Goal: Task Accomplishment & Management: Use online tool/utility

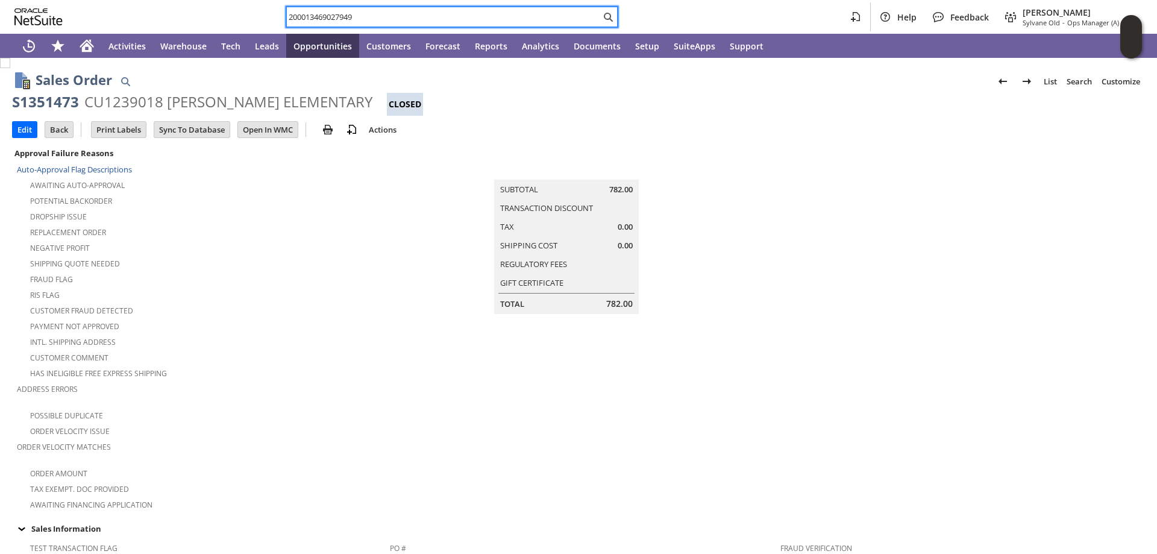
scroll to position [482, 0]
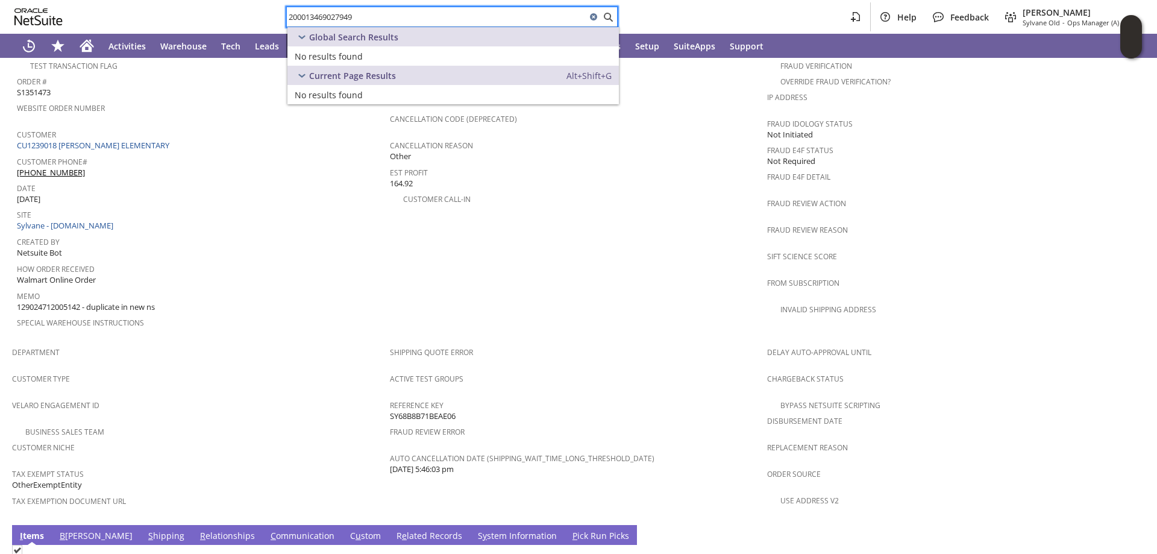
type input "200013469027949"
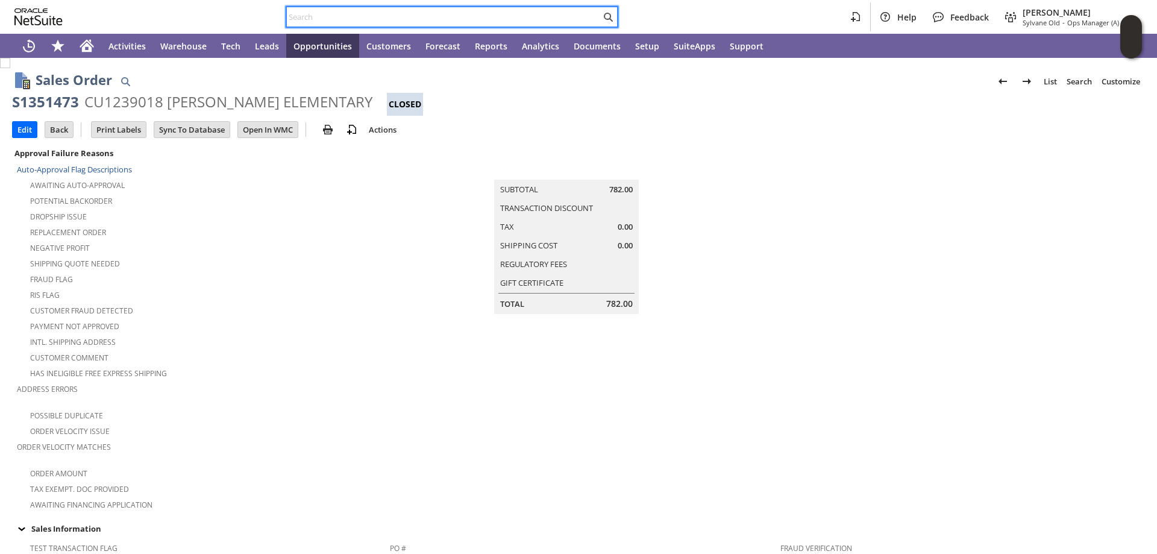
click at [300, 19] on input "text" at bounding box center [444, 17] width 314 height 14
paste input "129024917455892"
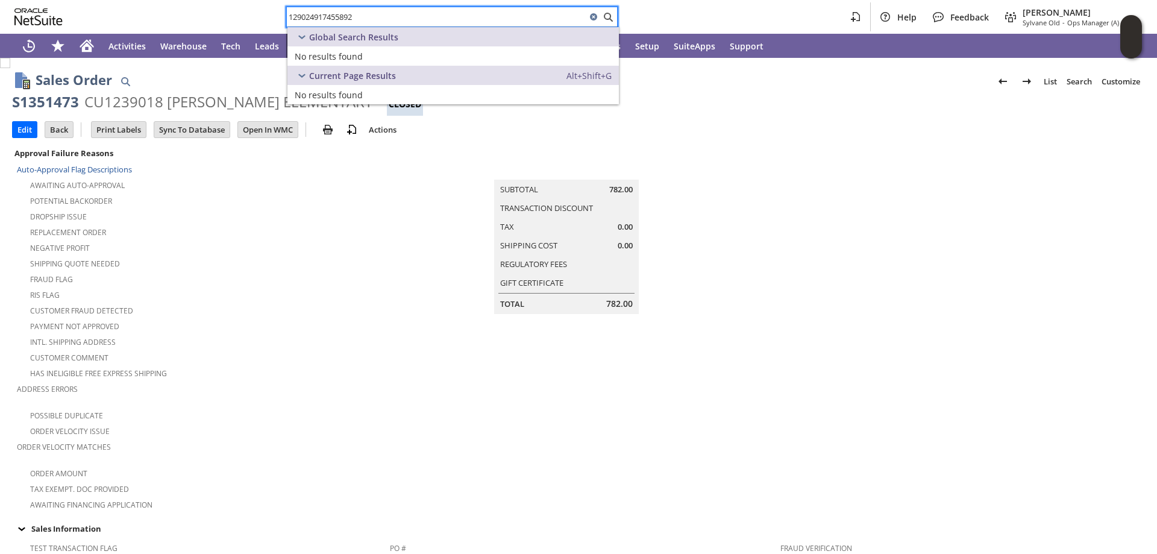
type input "129024917455892"
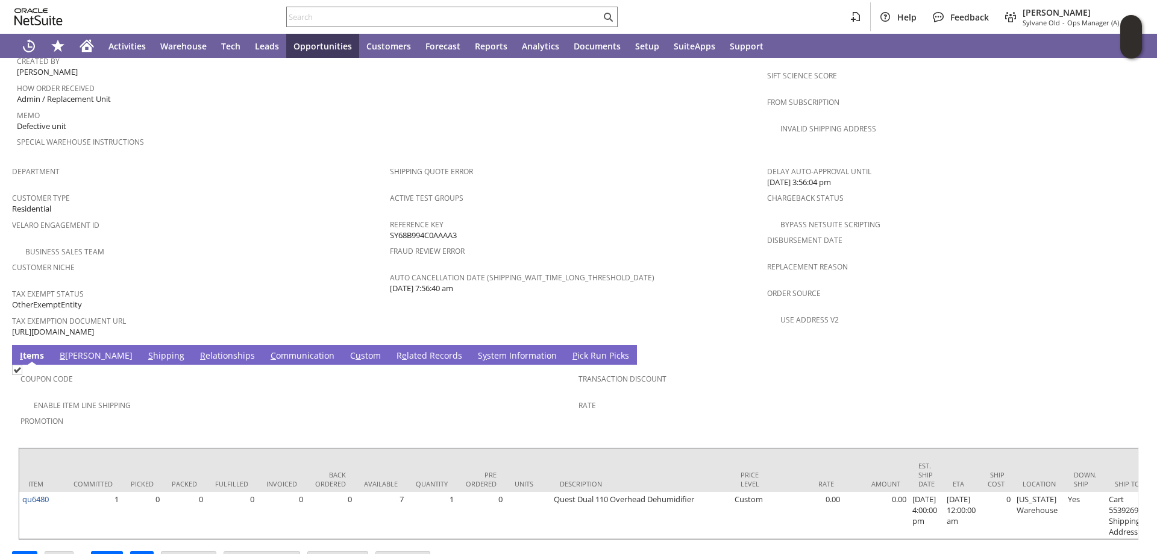
scroll to position [673, 0]
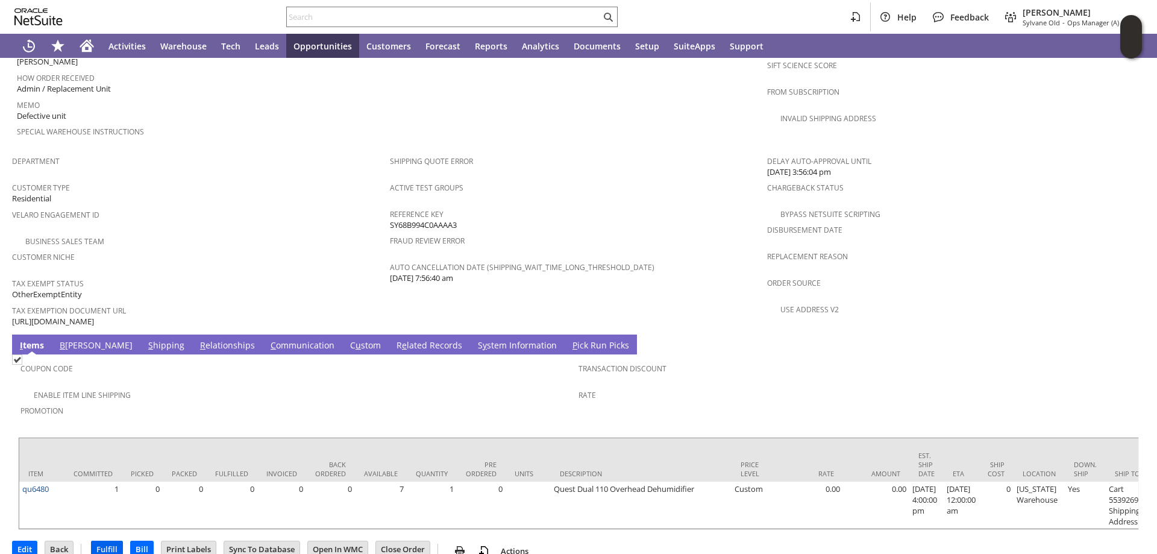
click at [106, 541] on input "Fulfill" at bounding box center [107, 549] width 31 height 16
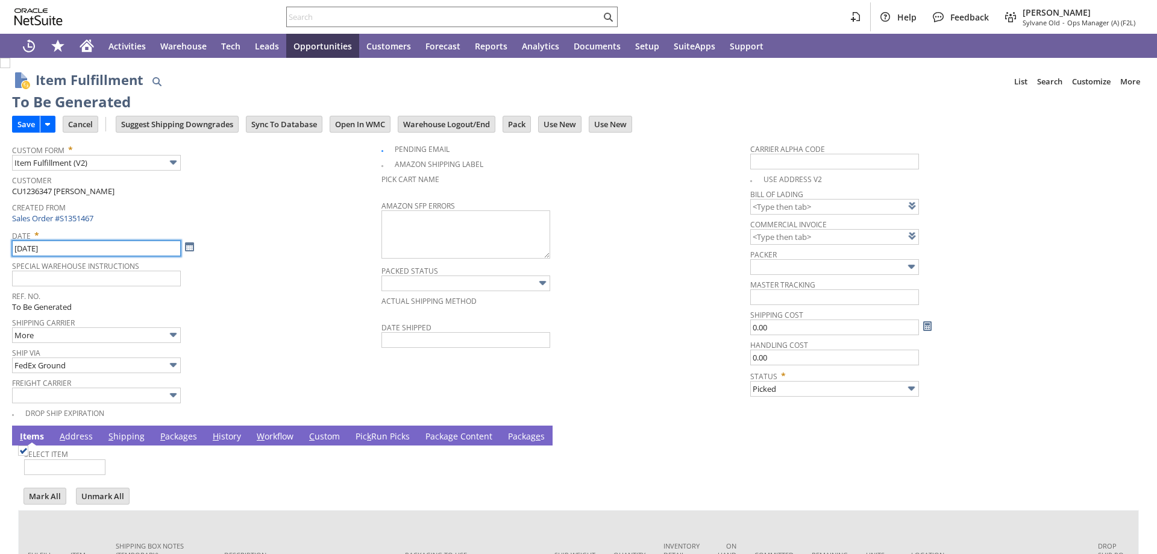
click at [27, 247] on input "9/5/2025" at bounding box center [96, 248] width 169 height 16
type input "Packed"
checkbox input "false"
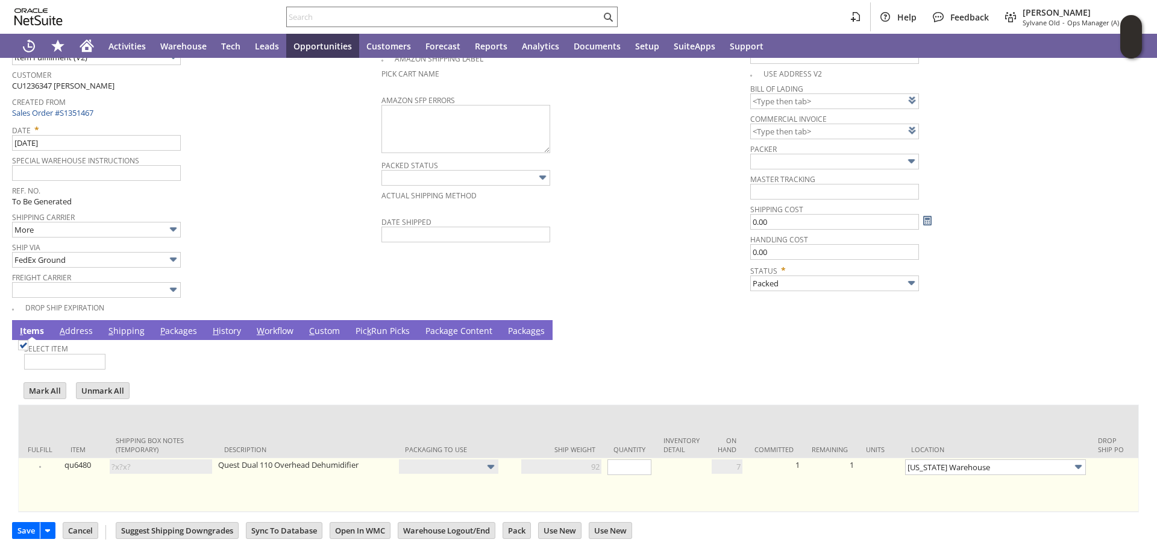
click at [28, 350] on img at bounding box center [23, 345] width 10 height 10
checkbox input "true"
type input "1"
type input "Add"
type input "OK"
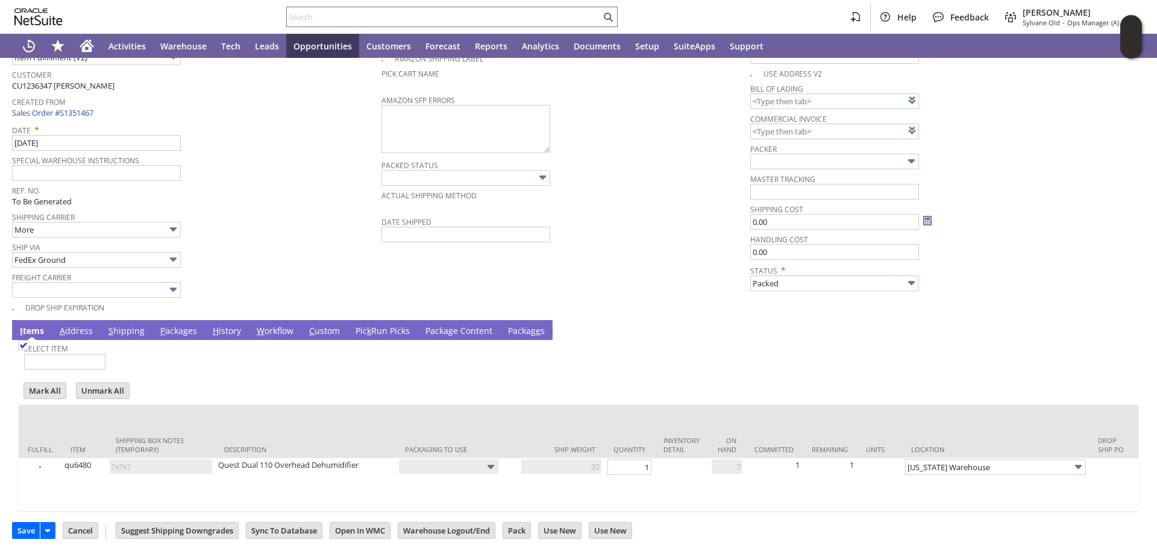
click at [172, 325] on link "P ackages" at bounding box center [178, 331] width 43 height 13
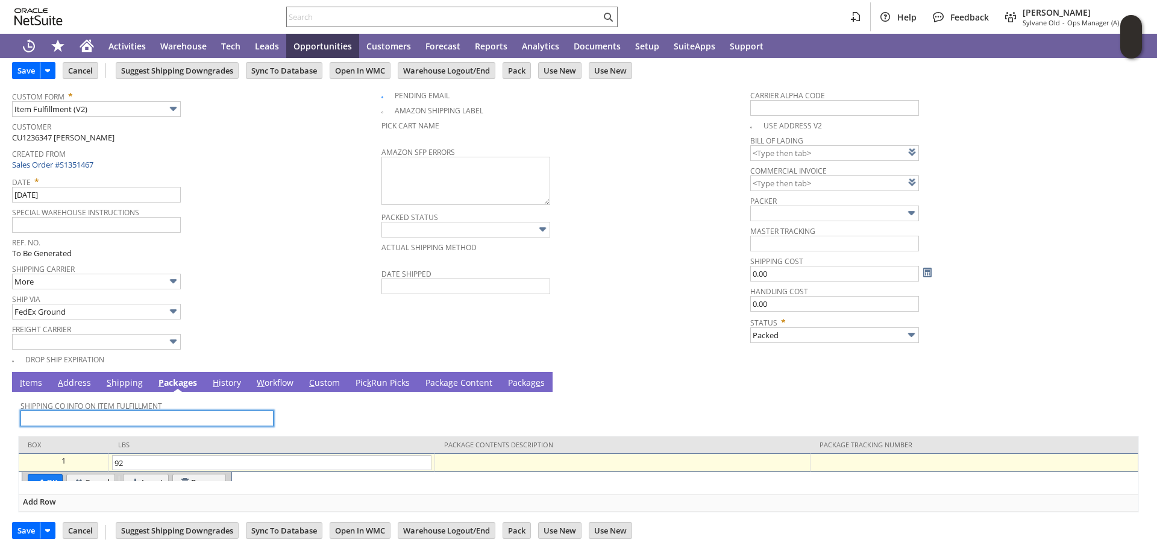
scroll to position [53, 0]
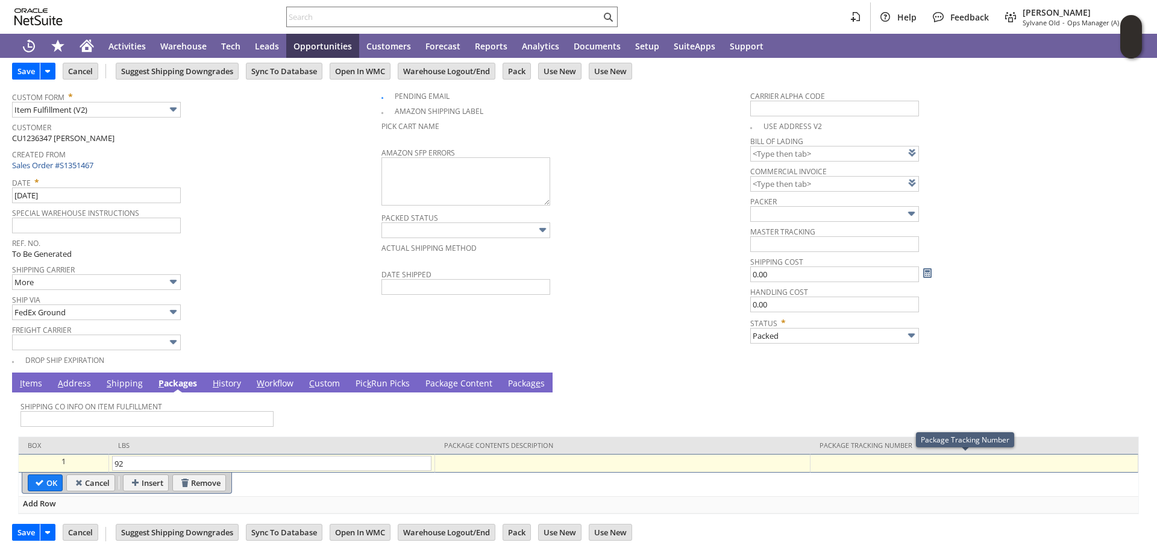
click at [835, 461] on div at bounding box center [974, 462] width 321 height 12
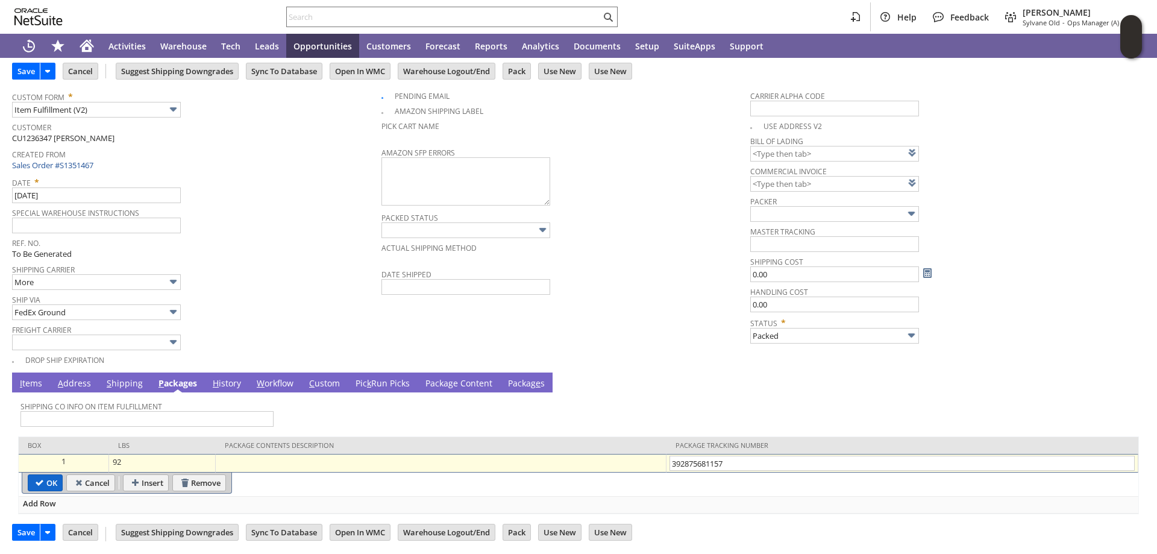
type input "392875681157"
drag, startPoint x: 39, startPoint y: 480, endPoint x: 233, endPoint y: 250, distance: 301.1
click at [42, 477] on input "OK" at bounding box center [45, 483] width 34 height 16
type input "Add"
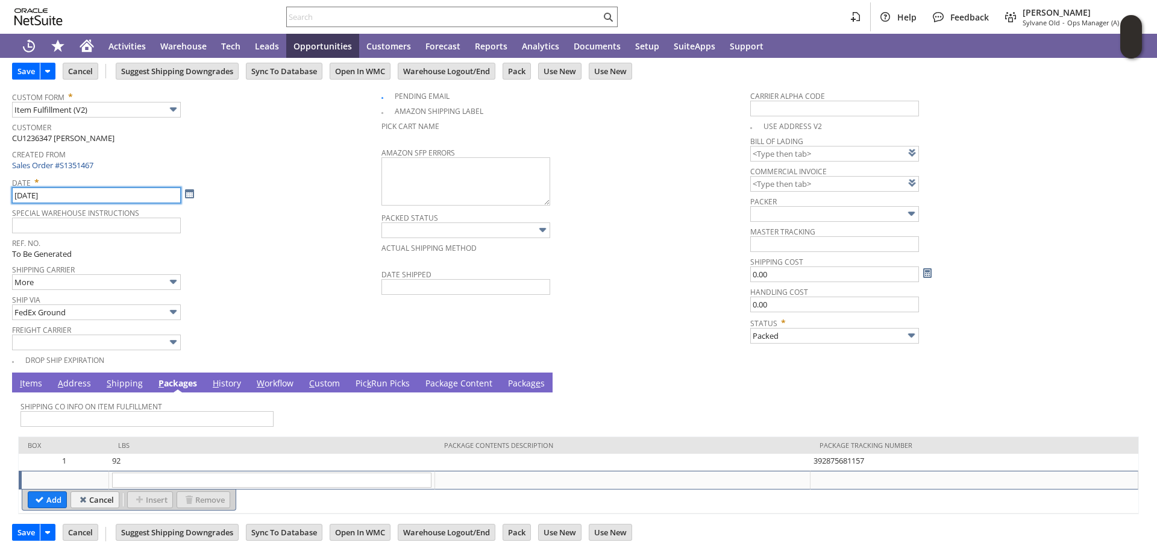
click at [24, 191] on input "[DATE]" at bounding box center [96, 195] width 169 height 16
type input "[DATE]"
click at [31, 67] on input "Save" at bounding box center [26, 71] width 27 height 16
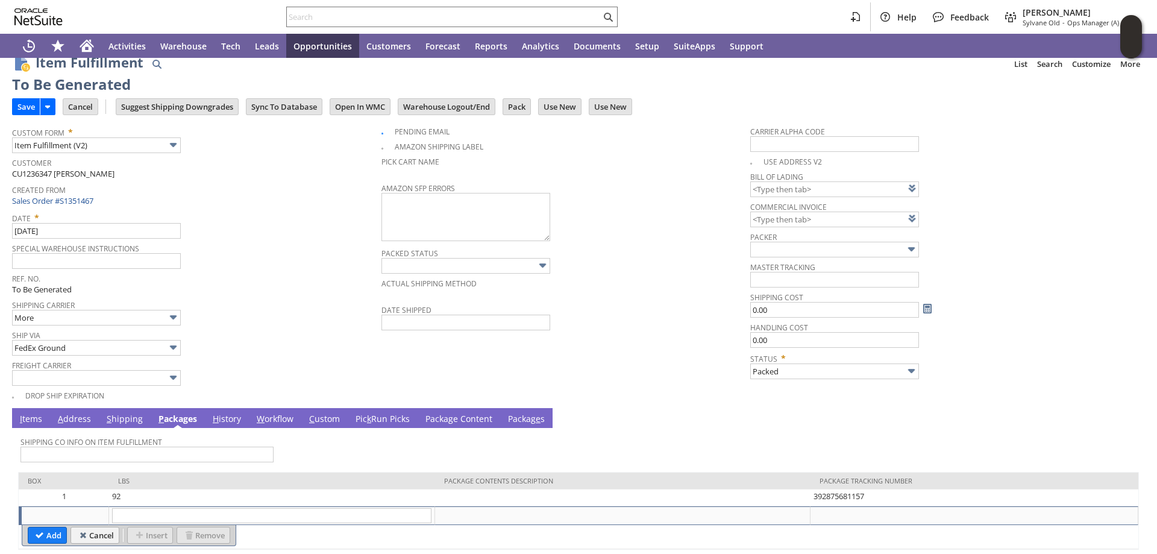
scroll to position [0, 0]
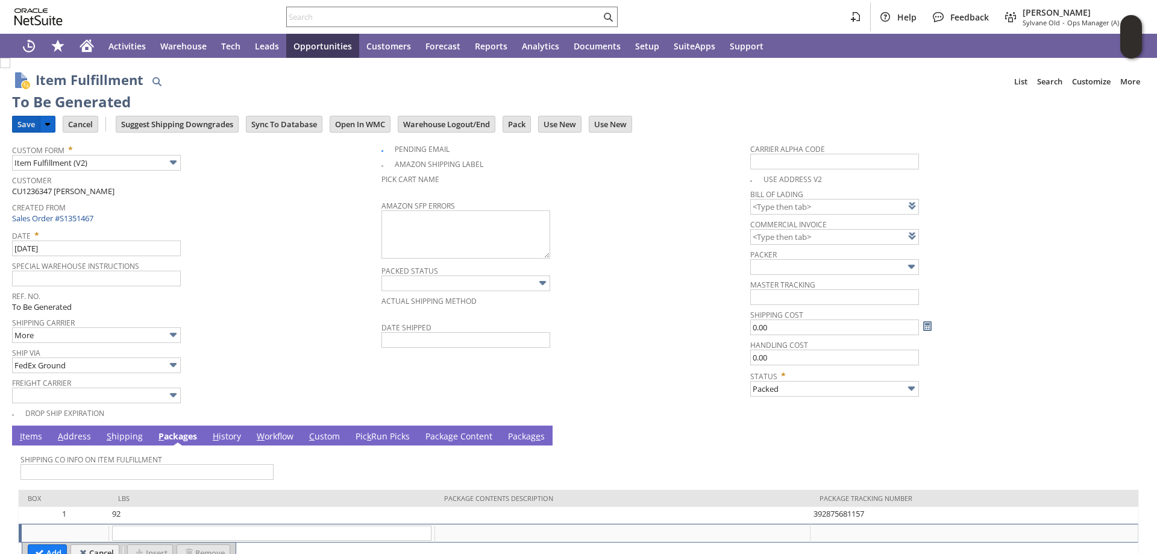
click at [24, 125] on input "Save" at bounding box center [26, 124] width 27 height 16
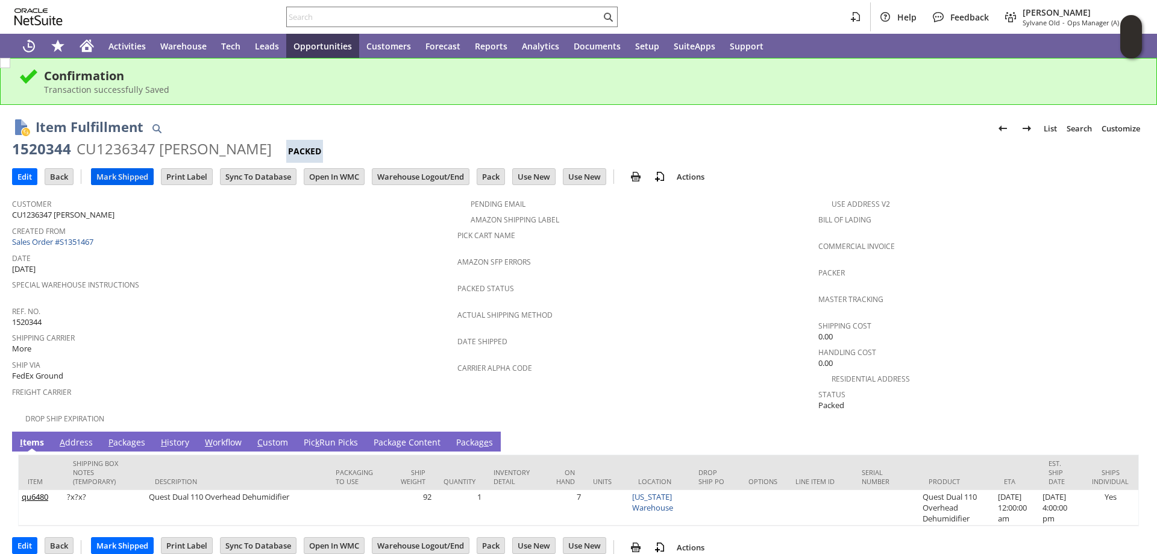
click at [116, 173] on input "Mark Shipped" at bounding box center [122, 177] width 61 height 16
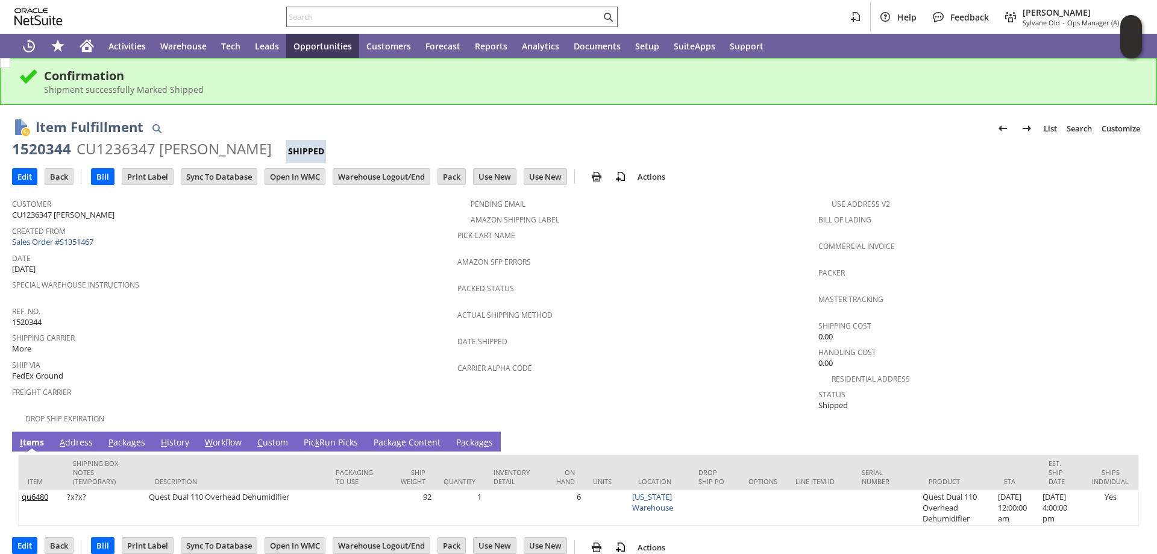
click at [312, 12] on input "text" at bounding box center [444, 17] width 314 height 14
paste input "[PERSON_NAME]"
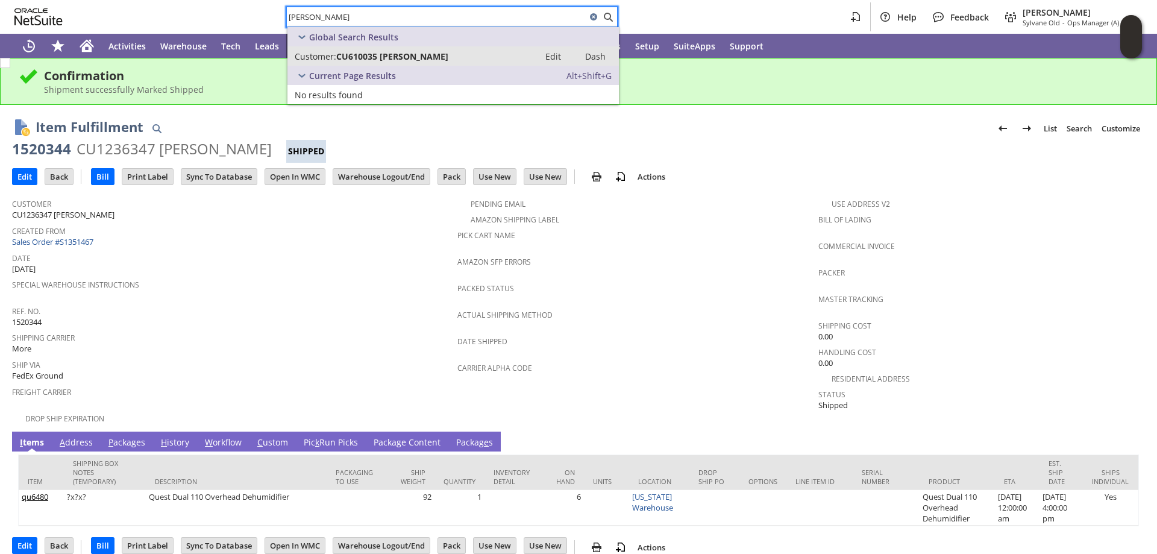
type input "[PERSON_NAME]"
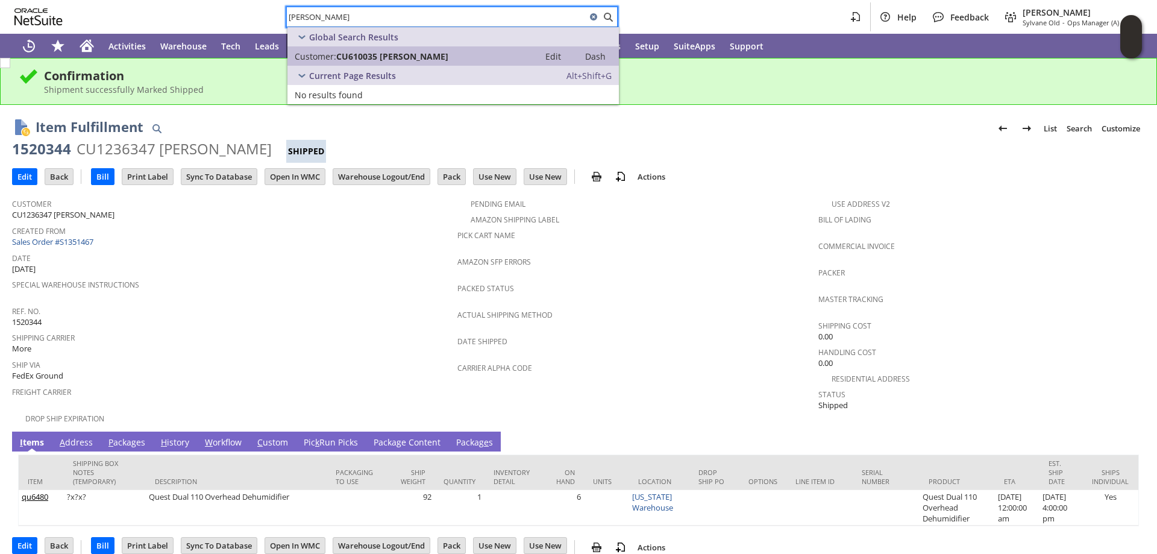
click at [356, 57] on span "CU610035 Jeff Crockett" at bounding box center [392, 56] width 112 height 11
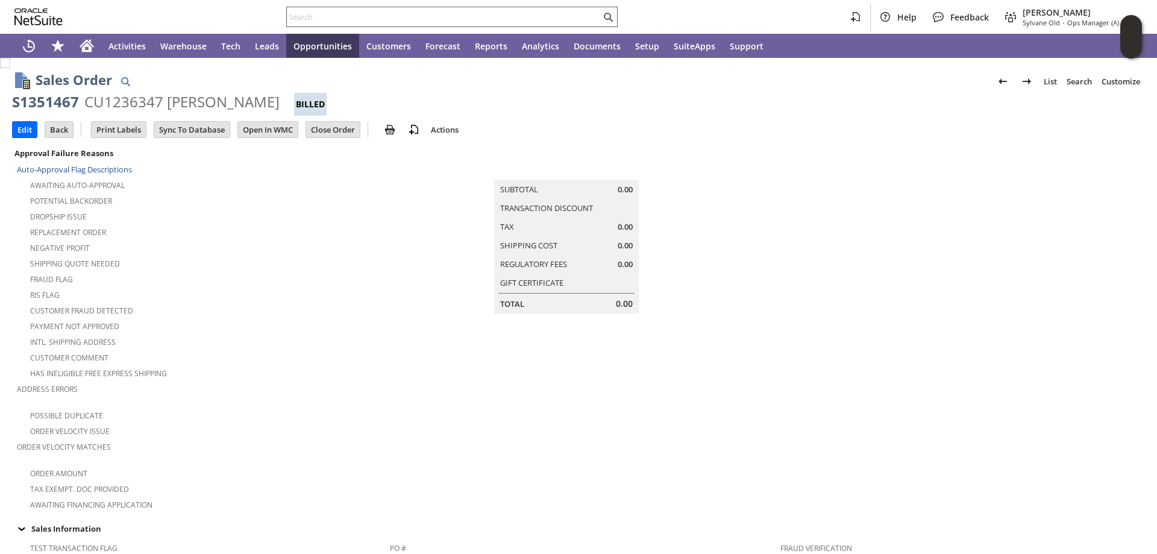
click at [311, 18] on input "text" at bounding box center [444, 17] width 314 height 14
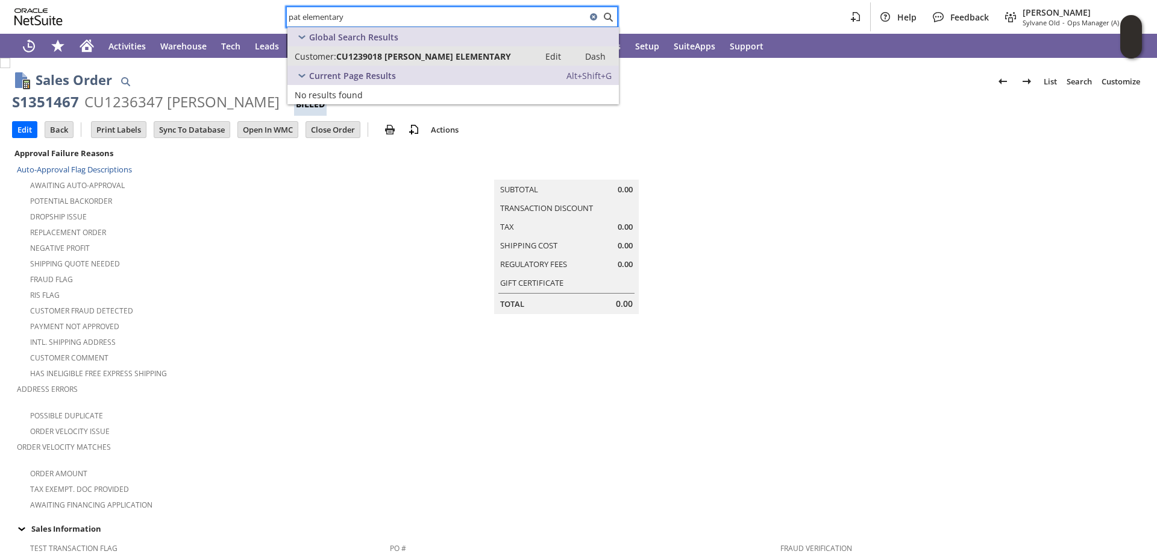
type input "pat elementary"
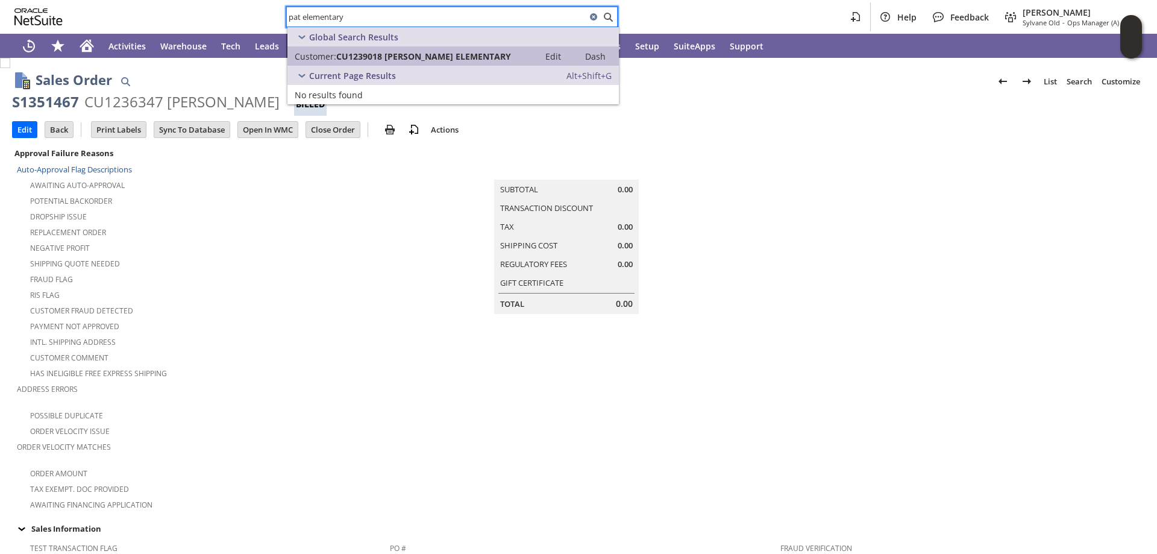
click at [419, 56] on span "CU1239018 [PERSON_NAME] ELEMENTARY" at bounding box center [423, 56] width 175 height 11
